Goal: Information Seeking & Learning: Learn about a topic

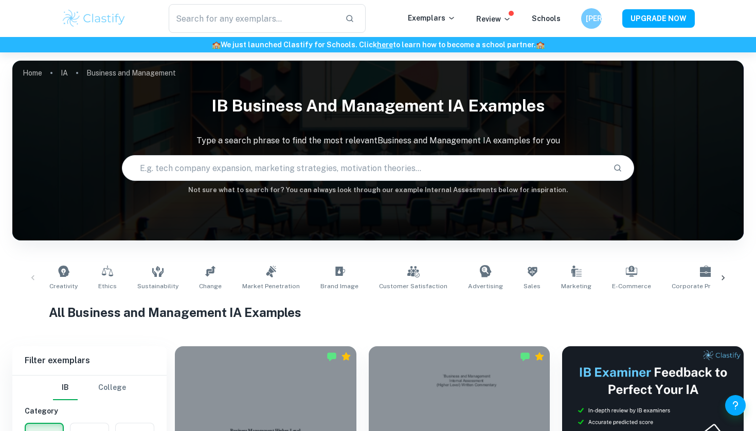
scroll to position [258, 0]
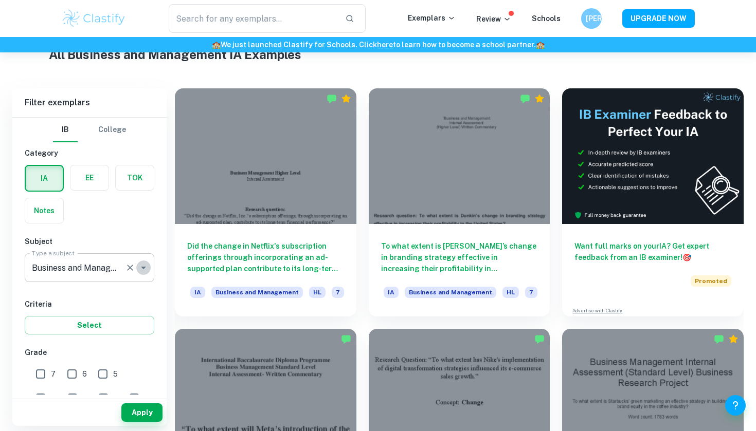
click at [145, 269] on icon "Open" at bounding box center [143, 268] width 12 height 12
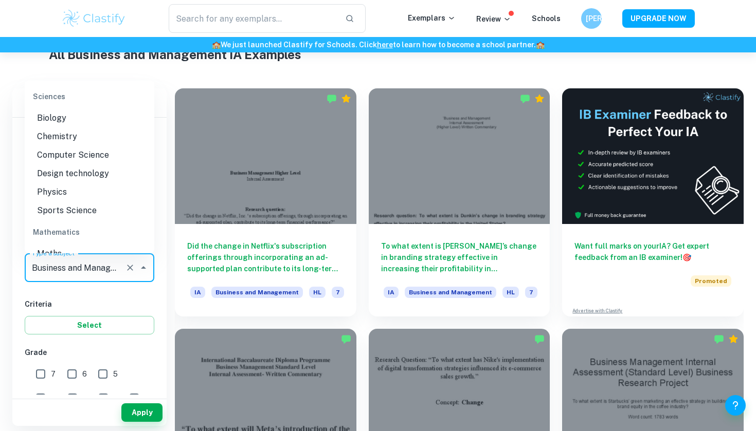
scroll to position [1296, 0]
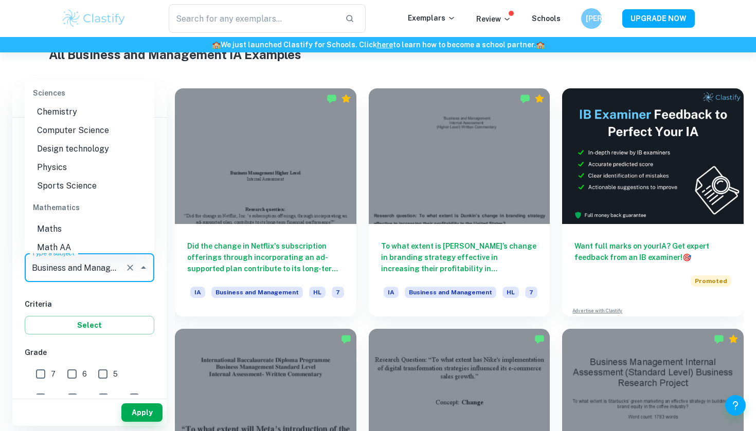
click at [78, 239] on li "Math AA" at bounding box center [90, 248] width 130 height 19
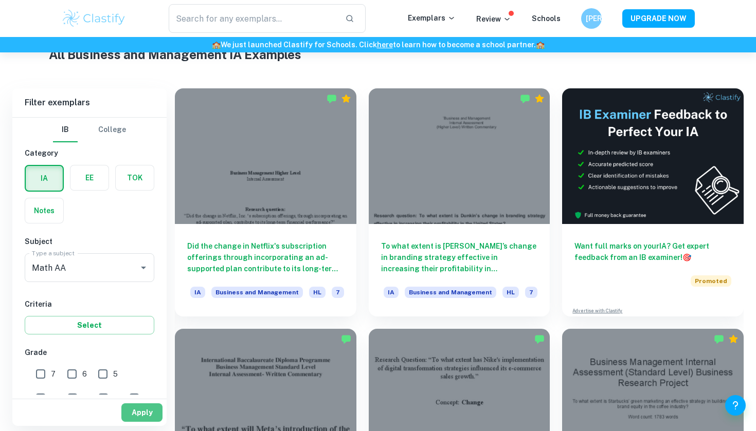
click at [138, 415] on button "Apply" at bounding box center [141, 413] width 41 height 19
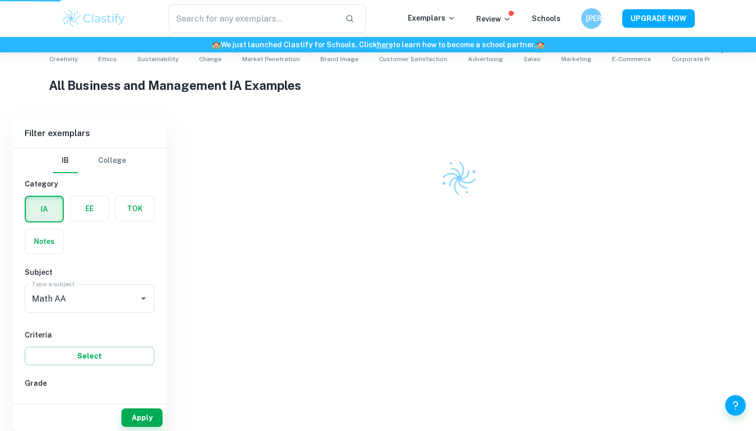
scroll to position [212, 0]
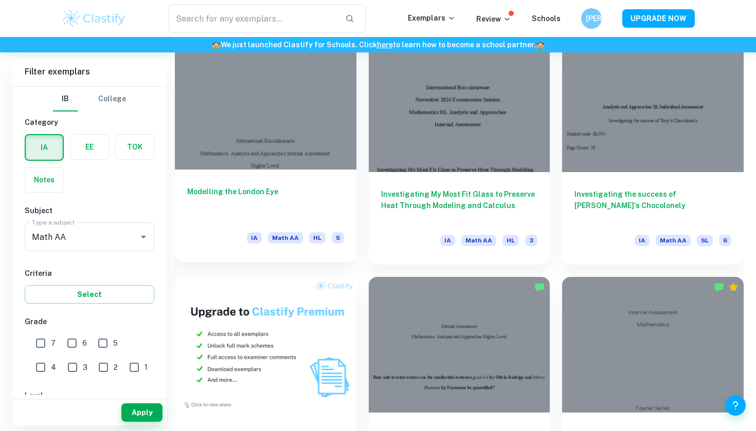
scroll to position [610, 0]
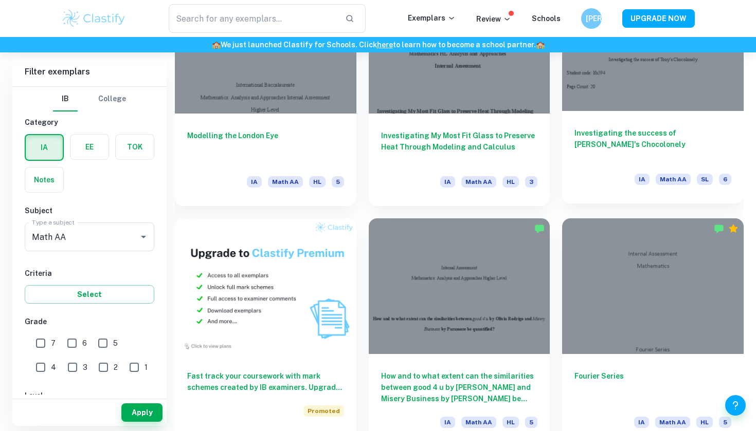
click at [623, 152] on h6 "Investigating the success of [PERSON_NAME]'s Chocolonely" at bounding box center [652, 144] width 157 height 34
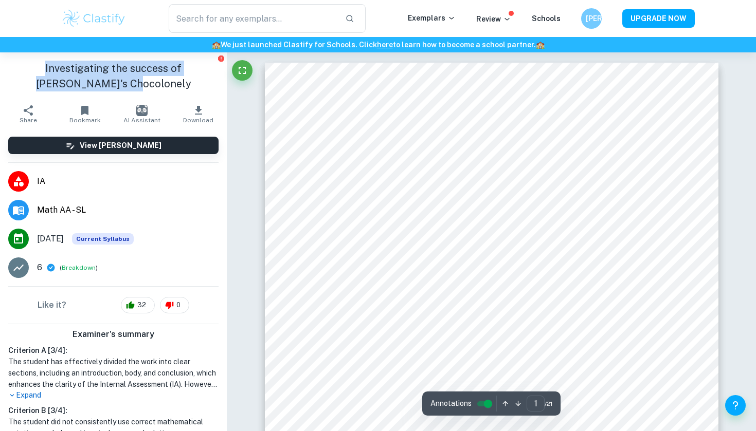
drag, startPoint x: 30, startPoint y: 68, endPoint x: 154, endPoint y: 90, distance: 125.3
click at [154, 90] on h1 "Investigating the success of [PERSON_NAME]'s Chocolonely" at bounding box center [113, 76] width 210 height 31
copy h1 "Investigating the success of [PERSON_NAME]'s Chocolonely"
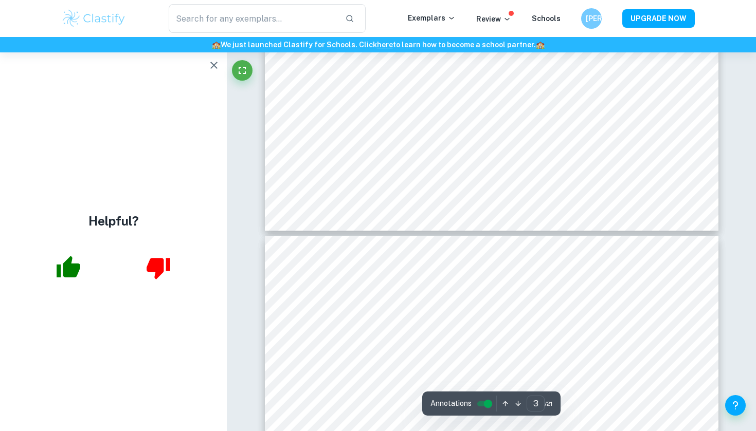
scroll to position [1902, 0]
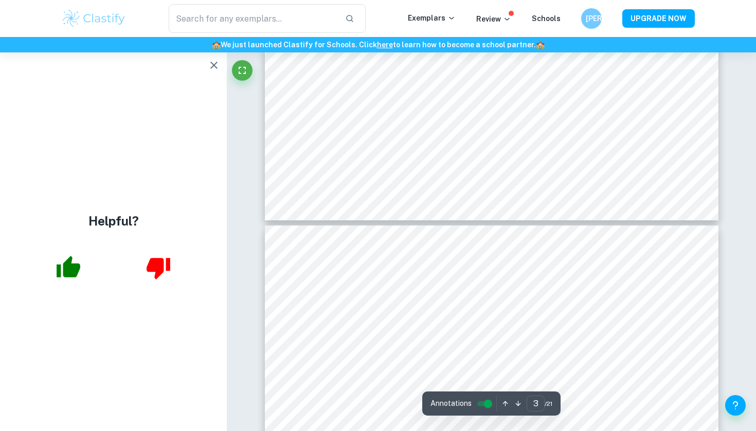
type input "4"
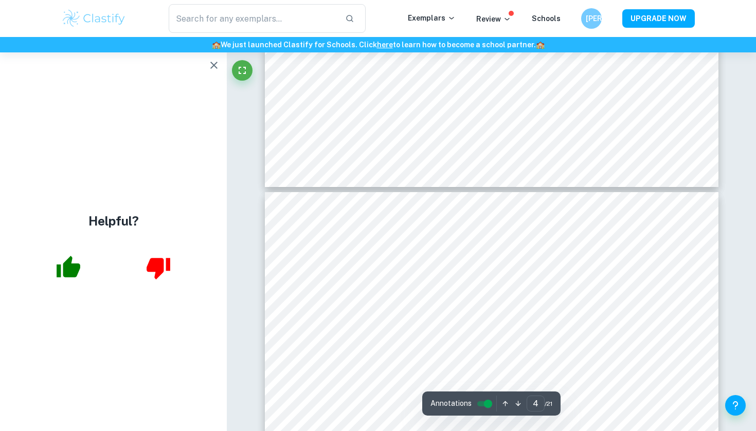
scroll to position [1956, 0]
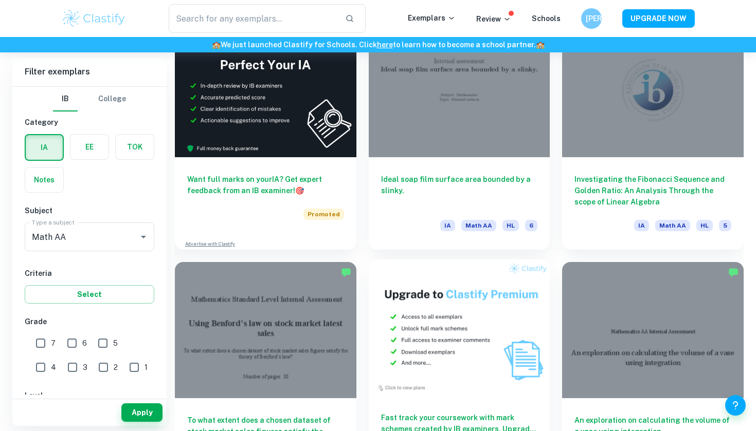
scroll to position [1856, 0]
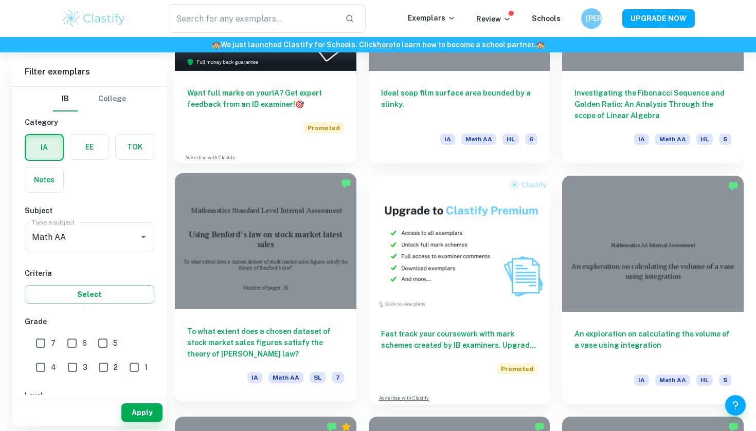
click at [284, 310] on div "To what extent does a chosen dataset of stock market sales figures satisfy the …" at bounding box center [265, 355] width 181 height 93
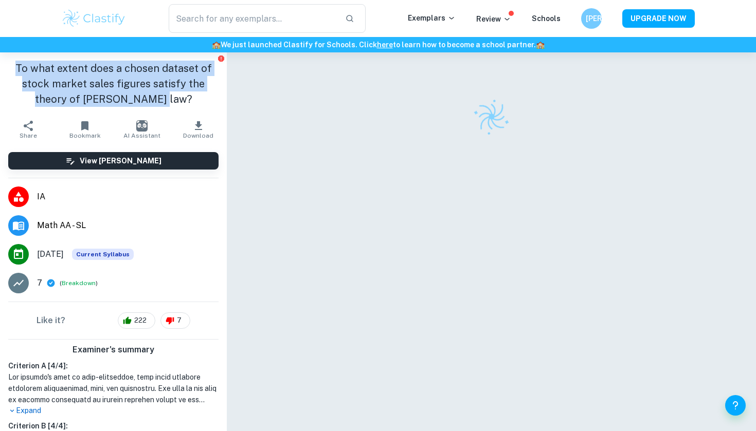
drag, startPoint x: 18, startPoint y: 65, endPoint x: 199, endPoint y: 96, distance: 183.5
click at [199, 96] on h1 "To what extent does a chosen dataset of stock market sales figures satisfy the …" at bounding box center [113, 84] width 210 height 46
copy h1 "To what extent does a chosen dataset of stock market sales figures satisfy the …"
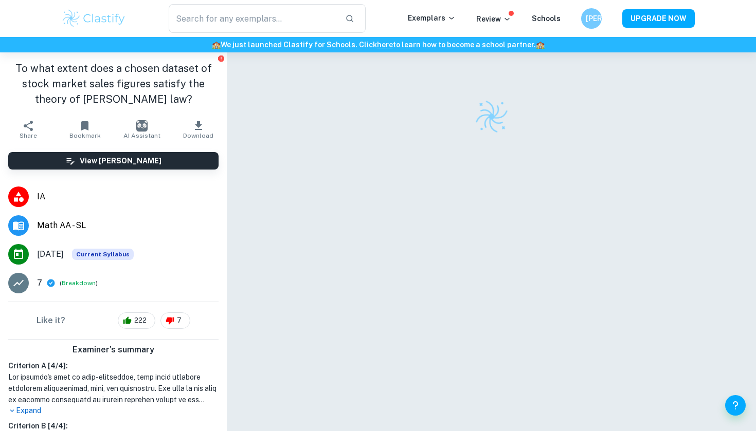
click at [414, 119] on div at bounding box center [491, 117] width 453 height 36
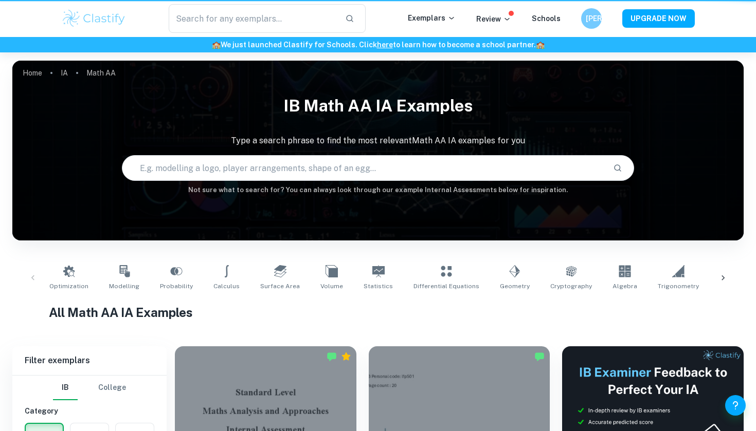
scroll to position [1856, 0]
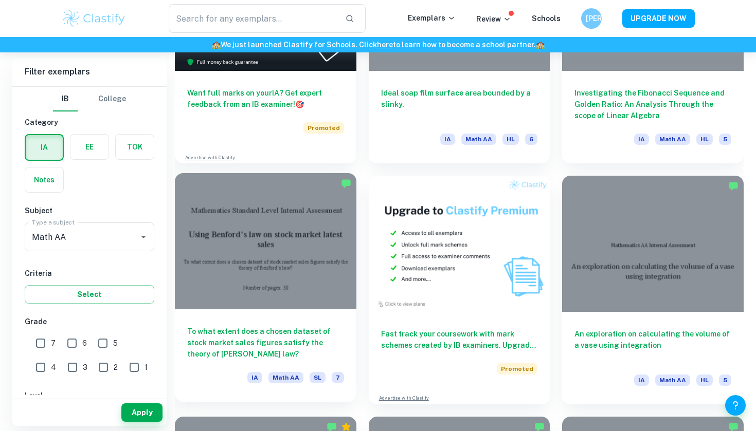
click at [315, 277] on div at bounding box center [265, 241] width 181 height 136
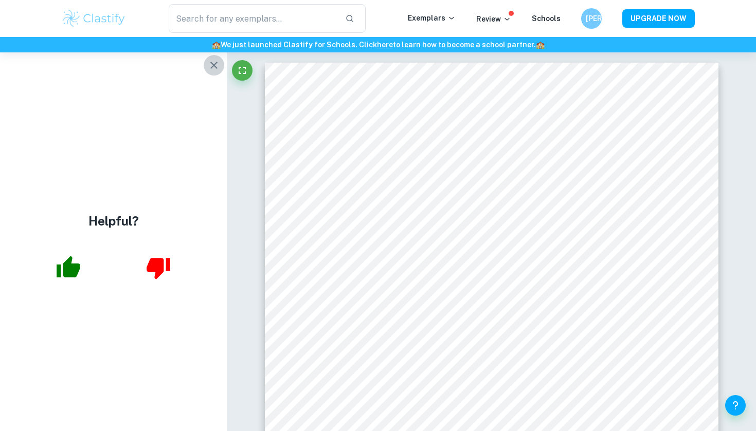
click at [216, 69] on icon "button" at bounding box center [214, 65] width 12 height 12
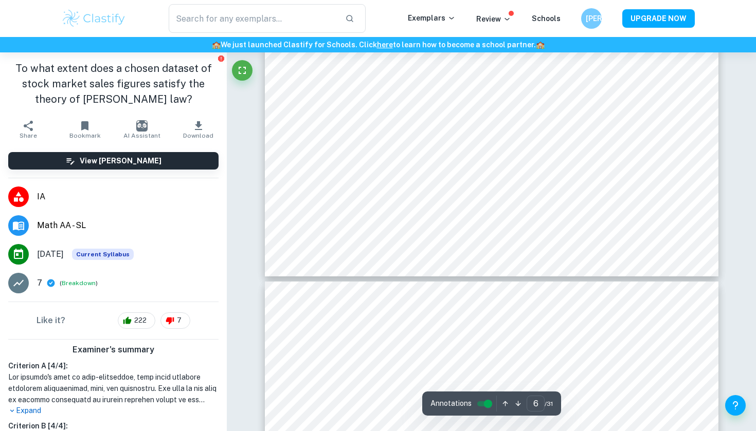
scroll to position [3803, 0]
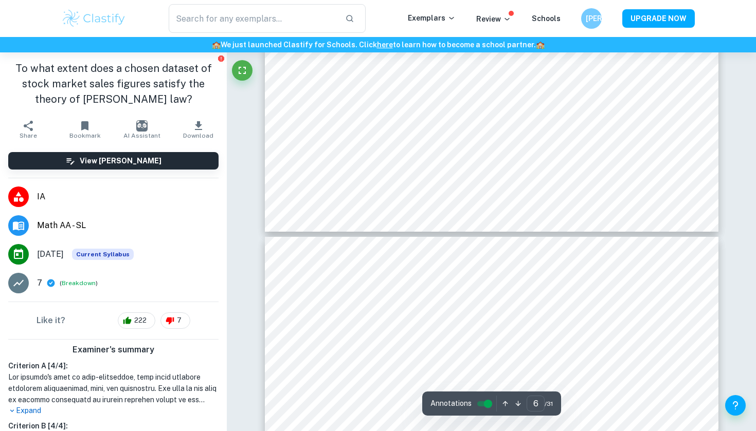
type input "7"
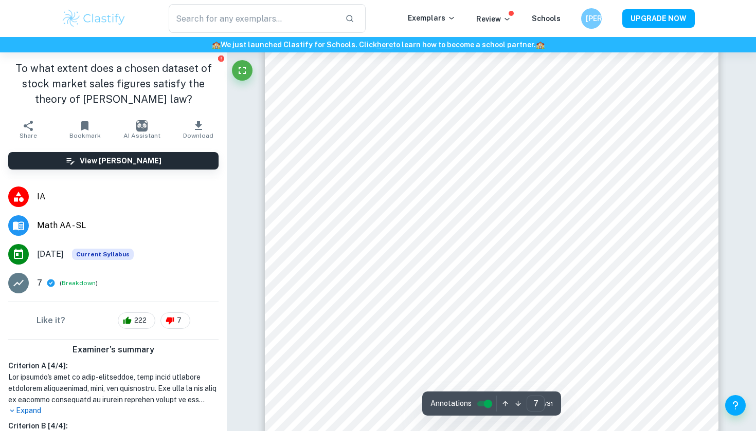
scroll to position [4259, 0]
